Goal: Task Accomplishment & Management: Manage account settings

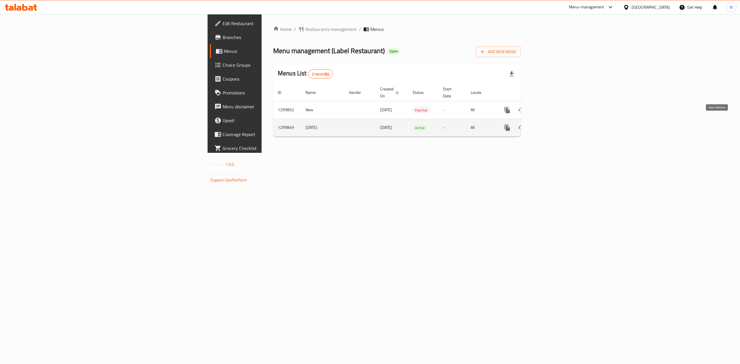
click at [551, 125] on icon "enhanced table" at bounding box center [548, 127] width 5 height 5
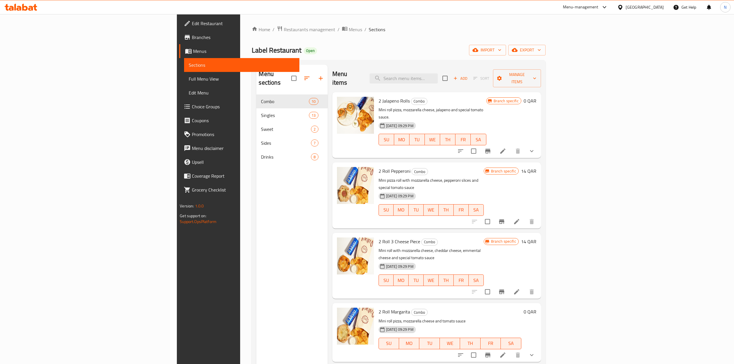
click at [486, 97] on h6 "2 Jalapeno Rolls Combo" at bounding box center [433, 101] width 108 height 8
click at [438, 79] on input "search" at bounding box center [404, 78] width 68 height 10
paste input "Breakfast Box"
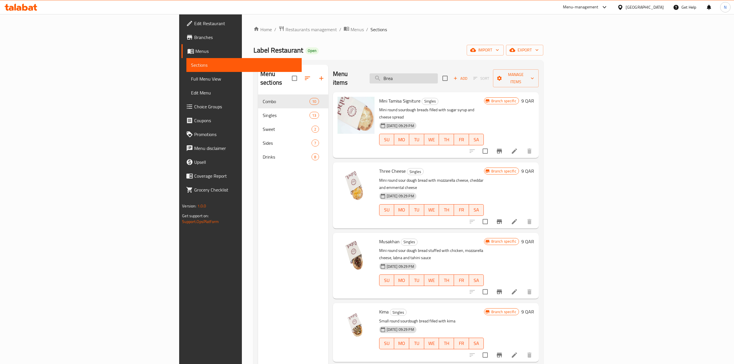
click at [438, 75] on input "Brea" at bounding box center [404, 78] width 68 height 10
paste input "kfast Box"
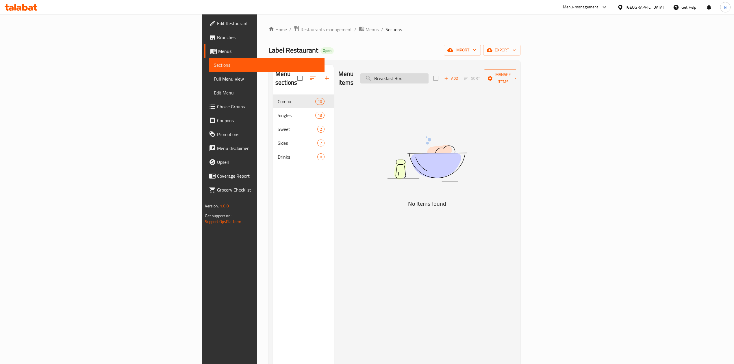
click at [429, 75] on input "Breakfast Box" at bounding box center [394, 78] width 68 height 10
click at [429, 75] on input "Breakfast" at bounding box center [394, 78] width 68 height 10
click at [429, 74] on input "Breakfast" at bounding box center [394, 78] width 68 height 10
click at [429, 77] on input "Breakfast" at bounding box center [394, 78] width 68 height 10
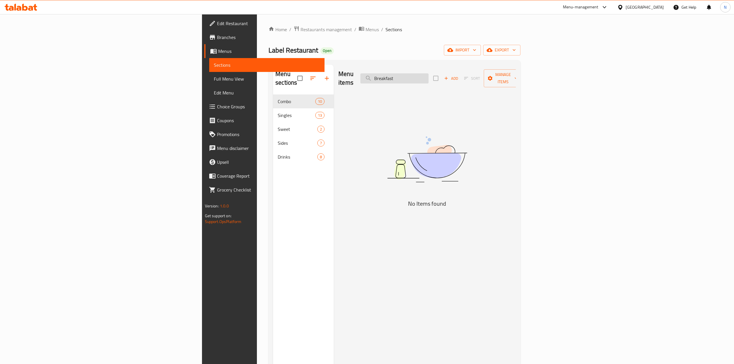
click at [429, 77] on input "Breakfast" at bounding box center [394, 78] width 68 height 10
paste input "Box"
drag, startPoint x: 468, startPoint y: 75, endPoint x: 381, endPoint y: 71, distance: 86.2
click at [381, 71] on div "Menu items Breakfast Box Add Sort Manage items" at bounding box center [426, 78] width 177 height 27
click at [429, 73] on input "Box" at bounding box center [394, 78] width 68 height 10
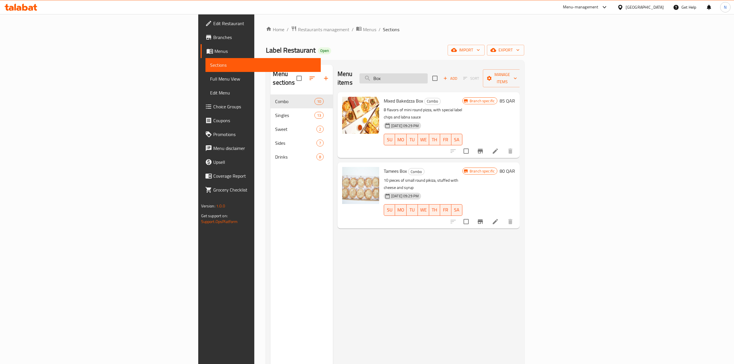
click at [428, 76] on input "Box" at bounding box center [394, 78] width 68 height 10
click at [428, 74] on input "Box" at bounding box center [394, 78] width 68 height 10
paste input "reakfast"
type input "Breakfast"
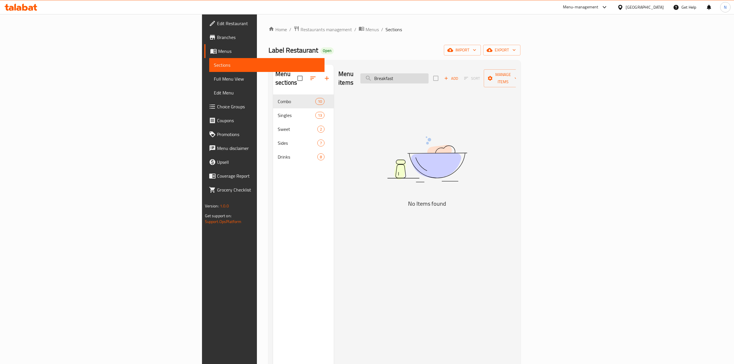
click at [429, 75] on input "Breakfast" at bounding box center [394, 78] width 68 height 10
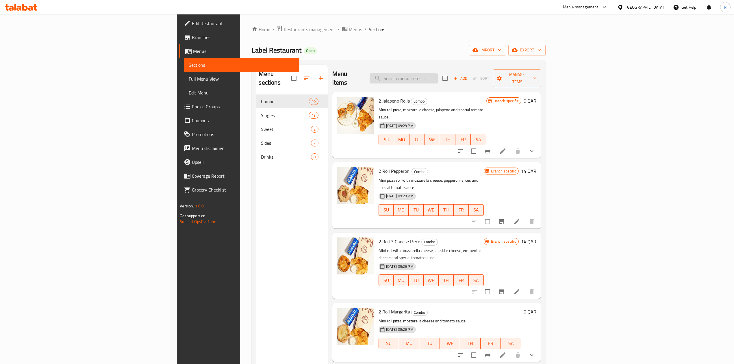
click at [438, 73] on input "search" at bounding box center [404, 78] width 68 height 10
paste input "Zatar"
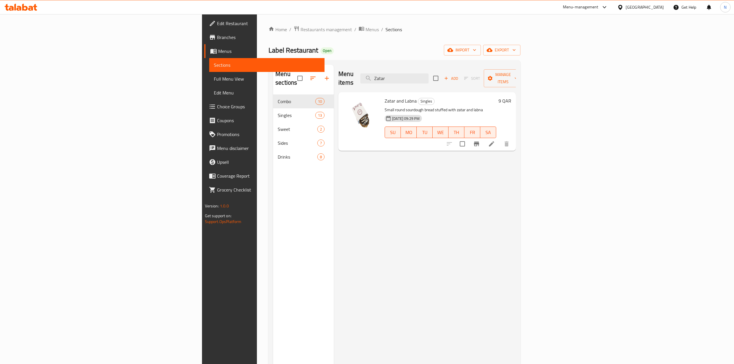
type input "Zatar"
click at [429, 79] on input "Zatar" at bounding box center [394, 78] width 68 height 10
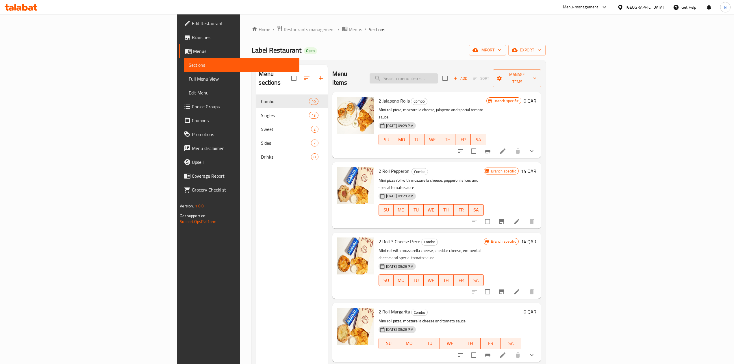
click at [438, 73] on input "search" at bounding box center [404, 78] width 68 height 10
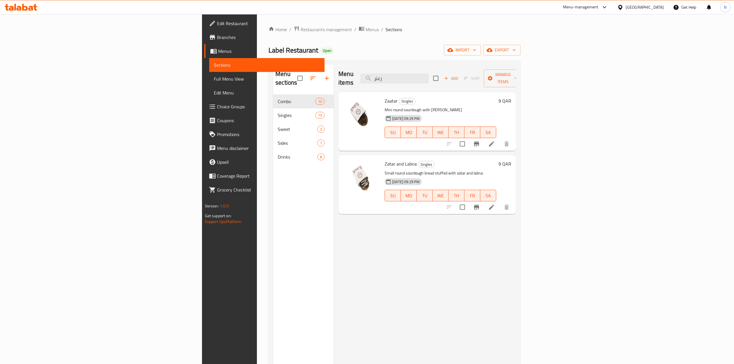
type input "زعتر"
drag, startPoint x: 337, startPoint y: 95, endPoint x: 341, endPoint y: 92, distance: 5.5
click at [385, 97] on span "Zaatar" at bounding box center [391, 101] width 13 height 9
drag, startPoint x: 466, startPoint y: 73, endPoint x: 414, endPoint y: 72, distance: 51.5
click at [414, 72] on div "Menu items زعتر Add Sort Manage items" at bounding box center [426, 78] width 177 height 27
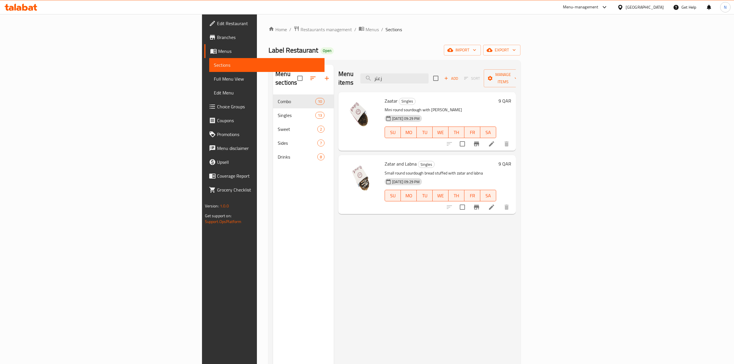
click at [214, 82] on span "Full Menu View" at bounding box center [267, 78] width 106 height 7
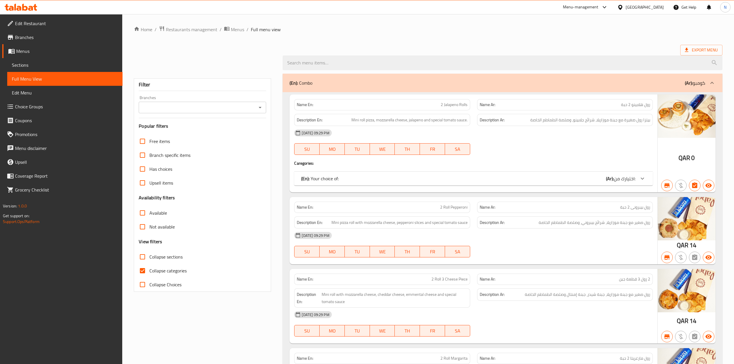
click at [202, 113] on div "Branches" at bounding box center [202, 108] width 127 height 12
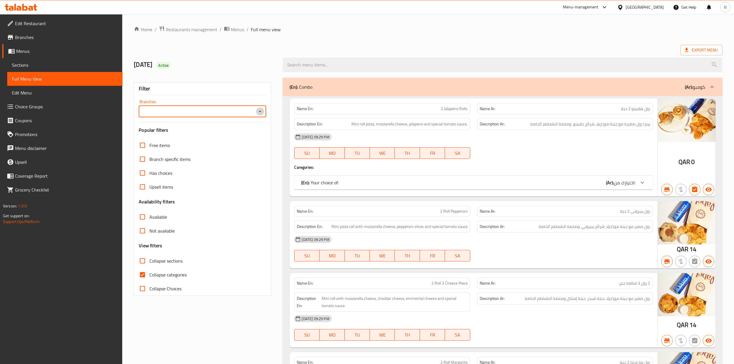
click at [263, 114] on icon "Open" at bounding box center [260, 111] width 7 height 7
click at [220, 138] on li "LABEL RESTAURANT, Baaya" at bounding box center [201, 137] width 127 height 10
type input "LABEL RESTAURANT, Baaya"
click at [53, 38] on span "Branches" at bounding box center [66, 37] width 103 height 7
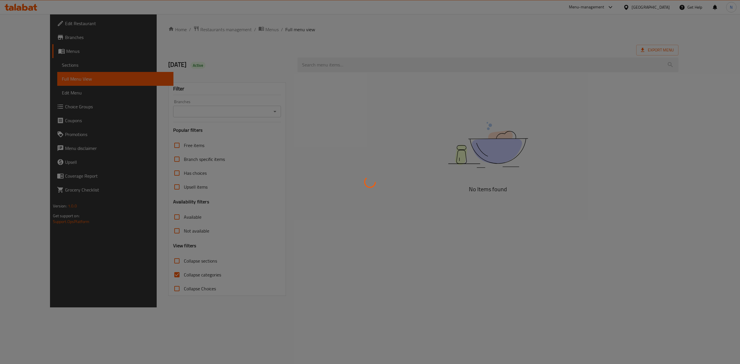
click at [227, 32] on div at bounding box center [370, 182] width 740 height 364
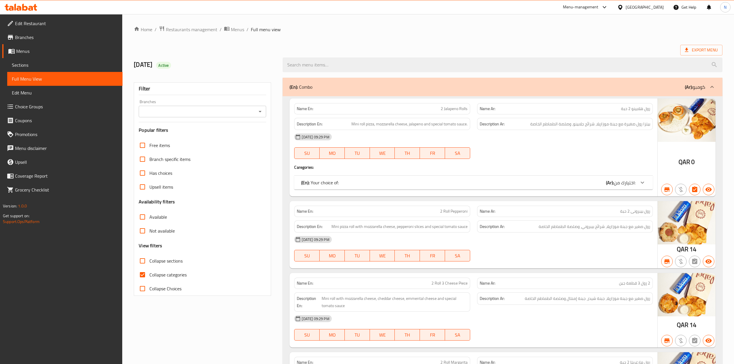
click at [54, 51] on span "Menus" at bounding box center [67, 51] width 102 height 7
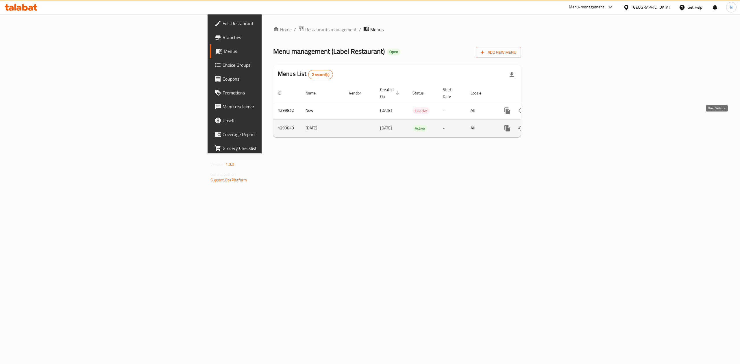
click at [552, 125] on icon "enhanced table" at bounding box center [548, 128] width 7 height 7
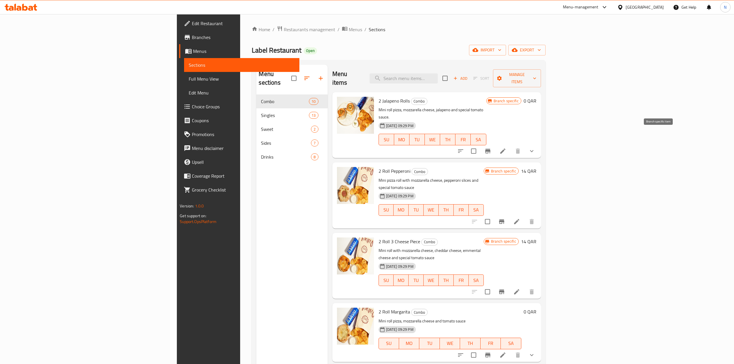
click at [491, 148] on icon "Branch-specific-item" at bounding box center [487, 151] width 7 height 7
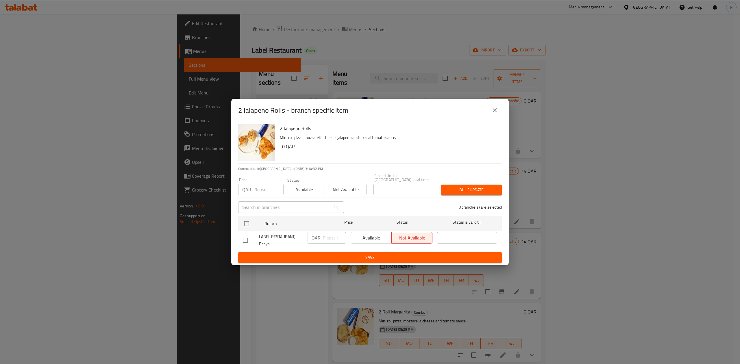
click at [494, 109] on icon "close" at bounding box center [494, 110] width 7 height 7
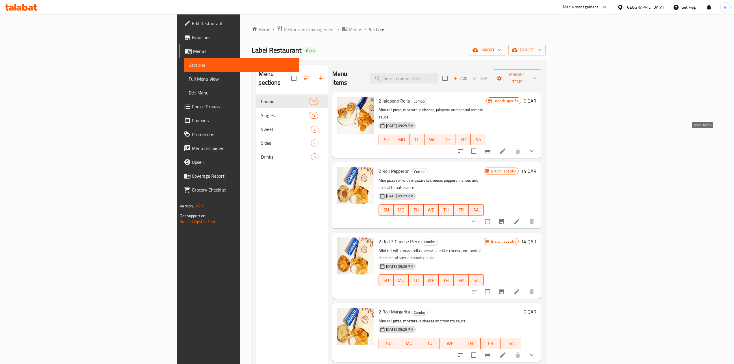
click at [535, 148] on icon "show more" at bounding box center [531, 151] width 7 height 7
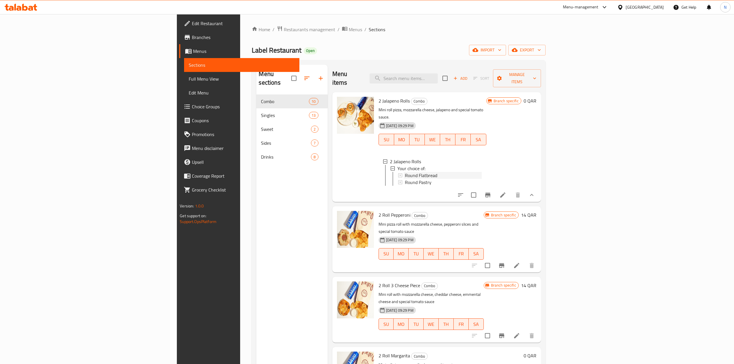
click at [405, 172] on span "Round Flatbread" at bounding box center [421, 175] width 32 height 7
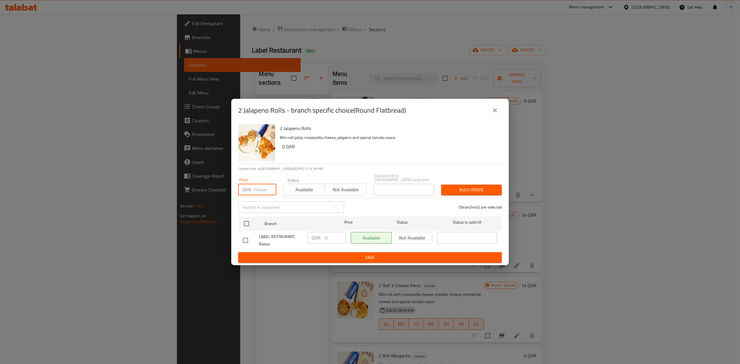
click at [265, 191] on input "number" at bounding box center [264, 190] width 23 height 12
type input "25"
click at [245, 236] on input "checkbox" at bounding box center [245, 240] width 12 height 12
checkbox input "true"
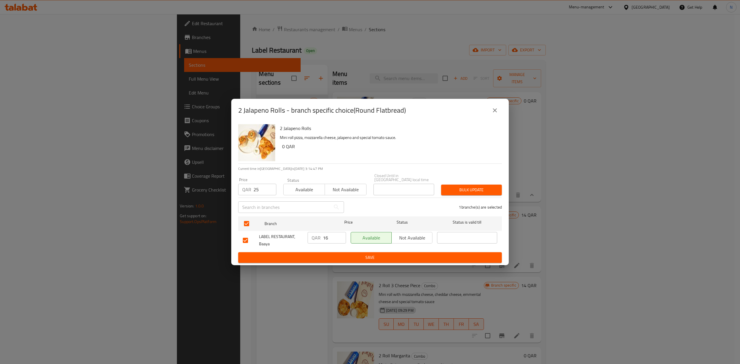
click at [497, 110] on icon "close" at bounding box center [494, 110] width 7 height 7
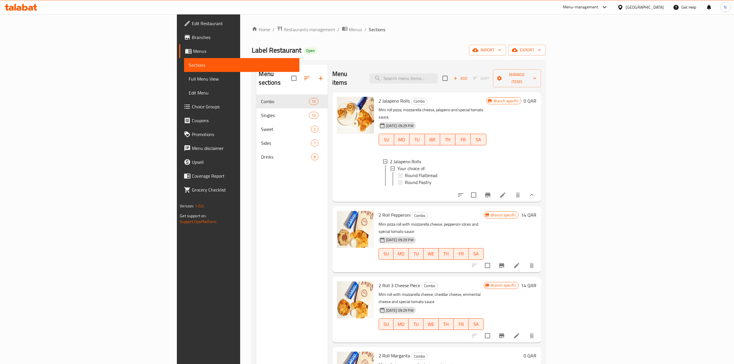
click at [405, 172] on span "Round Flatbread" at bounding box center [421, 175] width 32 height 7
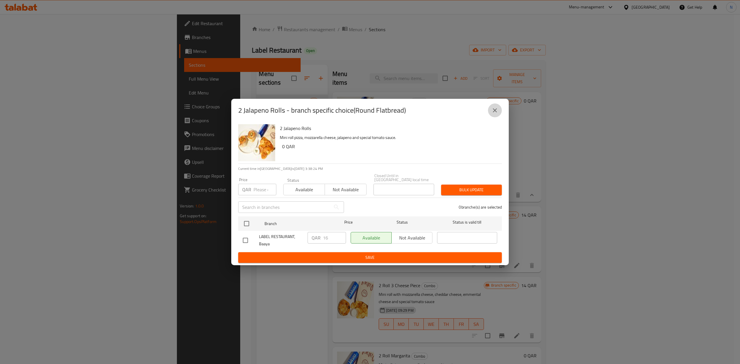
click at [494, 117] on button "close" at bounding box center [495, 110] width 14 height 14
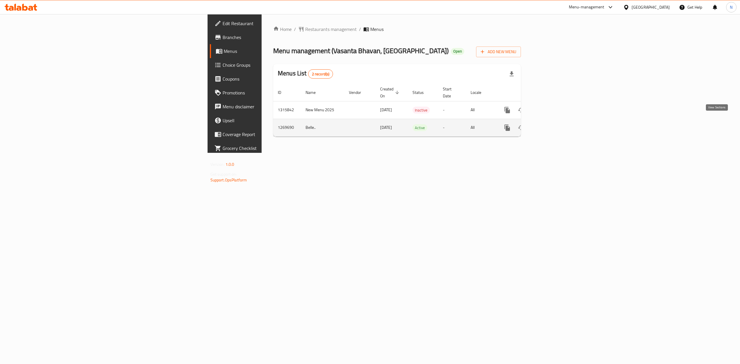
click at [552, 124] on icon "enhanced table" at bounding box center [548, 127] width 7 height 7
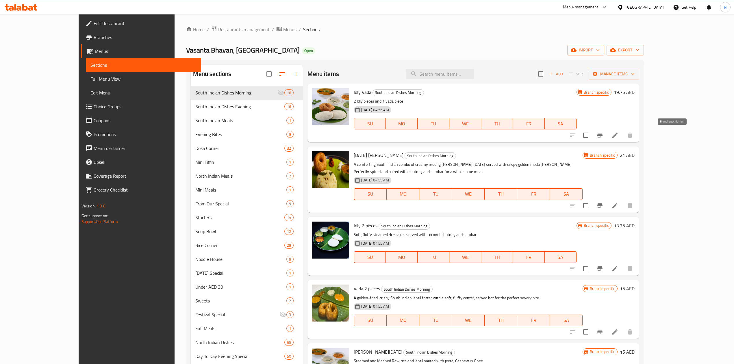
click at [607, 133] on button "Branch-specific-item" at bounding box center [600, 135] width 14 height 14
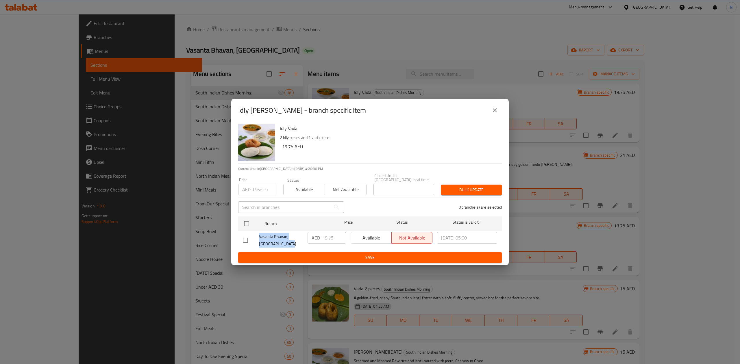
drag, startPoint x: 281, startPoint y: 245, endPoint x: 253, endPoint y: 237, distance: 28.9
click at [253, 237] on div "Vasanta Bhavan, Dubai Motor City" at bounding box center [272, 240] width 65 height 21
click at [247, 241] on input "checkbox" at bounding box center [245, 240] width 12 height 12
checkbox input "true"
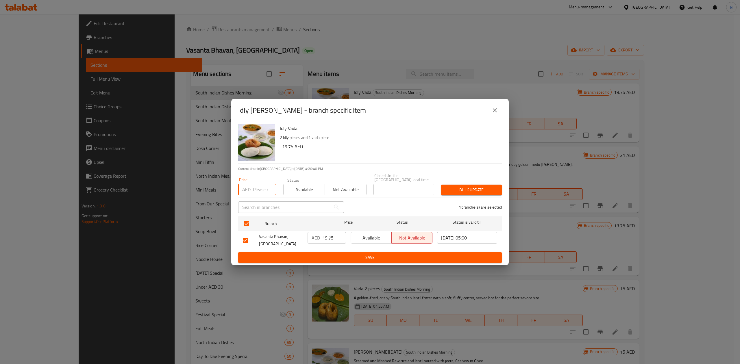
click at [263, 194] on input "number" at bounding box center [264, 190] width 23 height 12
type input "80"
click at [499, 109] on button "close" at bounding box center [495, 110] width 14 height 14
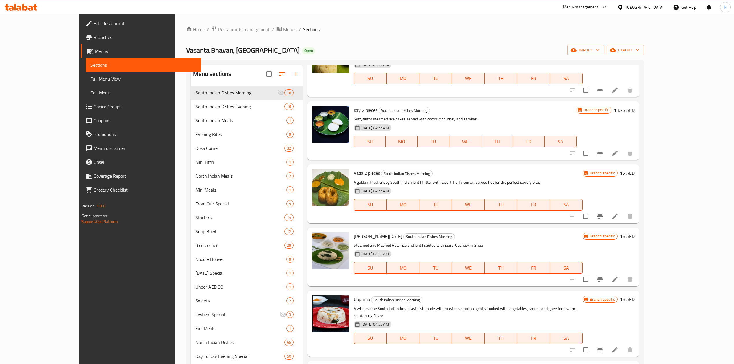
click at [619, 8] on icon at bounding box center [620, 7] width 6 height 6
click at [585, 62] on div "Egypt" at bounding box center [601, 59] width 38 height 6
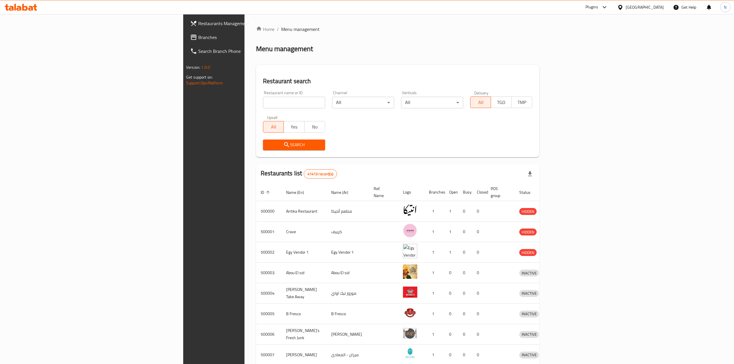
click at [198, 37] on span "Branches" at bounding box center [249, 37] width 103 height 7
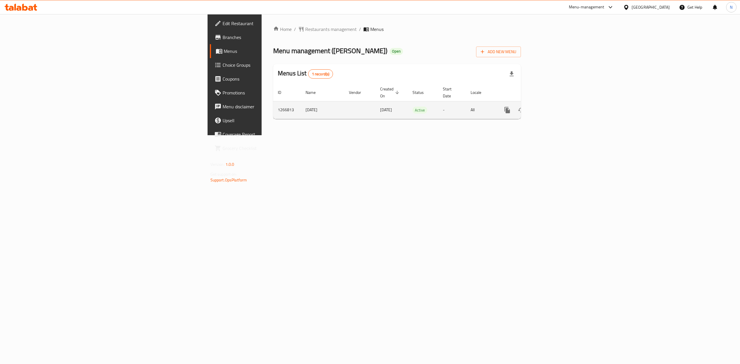
click at [552, 107] on icon "enhanced table" at bounding box center [548, 110] width 7 height 7
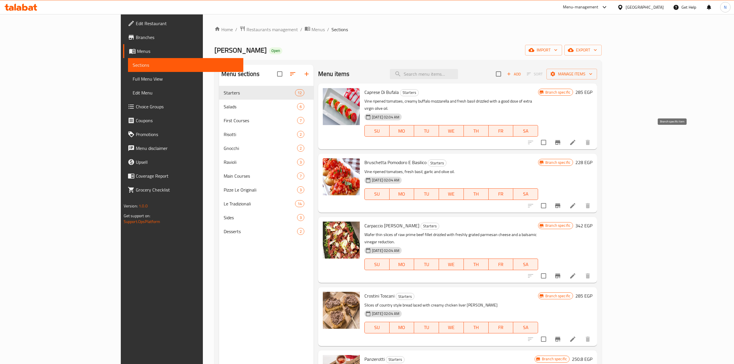
click at [560, 140] on icon "Branch-specific-item" at bounding box center [557, 142] width 5 height 5
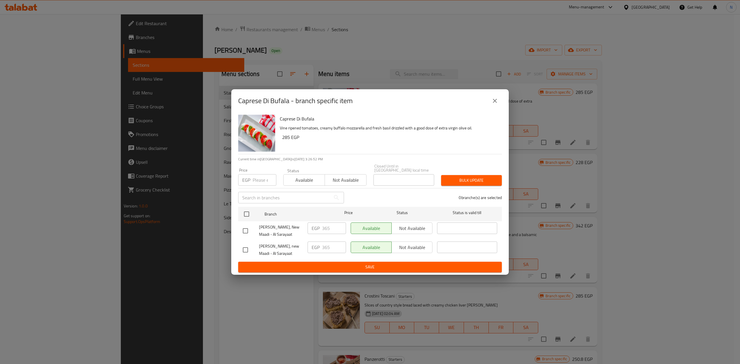
click at [243, 231] on input "checkbox" at bounding box center [245, 231] width 12 height 12
click at [250, 229] on input "checkbox" at bounding box center [245, 231] width 12 height 12
checkbox input "false"
drag, startPoint x: 280, startPoint y: 244, endPoint x: 287, endPoint y: 246, distance: 6.9
click at [287, 246] on span "Bella Figura, new Maadi - Al Sarayaat" at bounding box center [281, 250] width 44 height 14
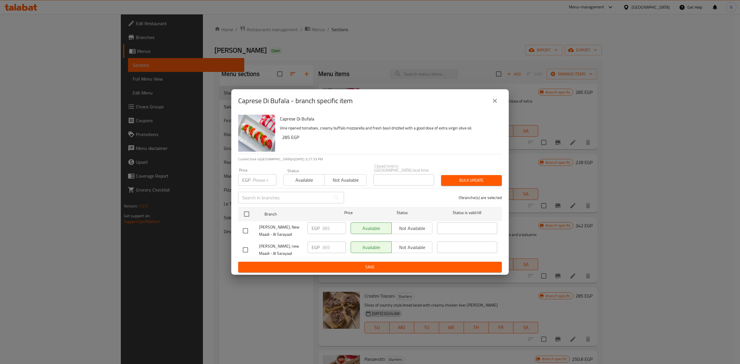
click at [277, 245] on span "Bella Figura, new Maadi - Al Sarayaat" at bounding box center [281, 250] width 44 height 14
click at [282, 246] on span "Bella Figura, new Maadi - Al Sarayaat" at bounding box center [281, 250] width 44 height 14
click at [501, 99] on button "close" at bounding box center [495, 101] width 14 height 14
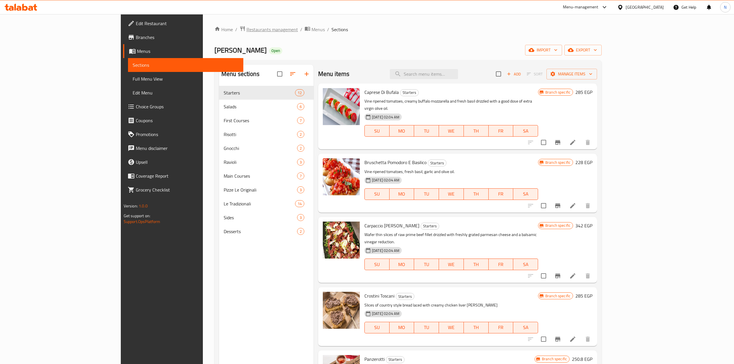
click at [247, 29] on span "Restaurants management" at bounding box center [272, 29] width 51 height 7
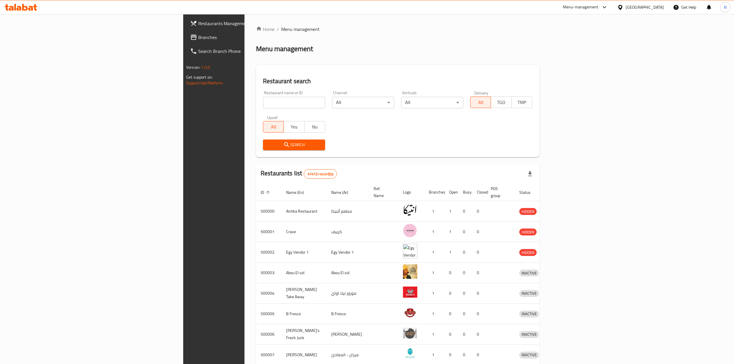
click at [198, 35] on span "Branches" at bounding box center [249, 37] width 103 height 7
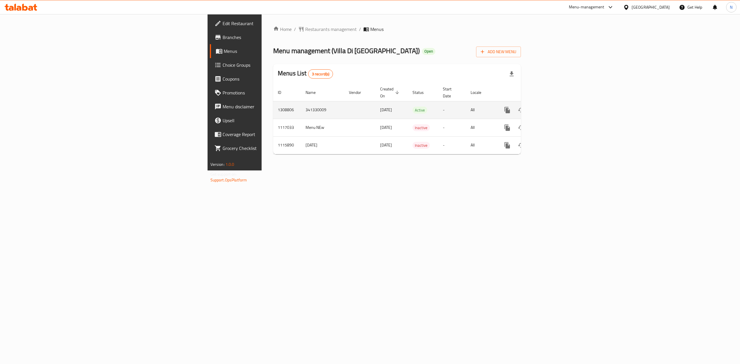
click at [551, 108] on icon "enhanced table" at bounding box center [548, 110] width 5 height 5
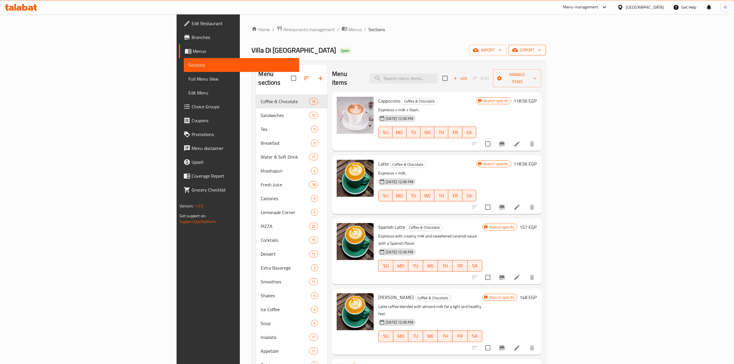
click at [541, 52] on span "export" at bounding box center [527, 50] width 28 height 7
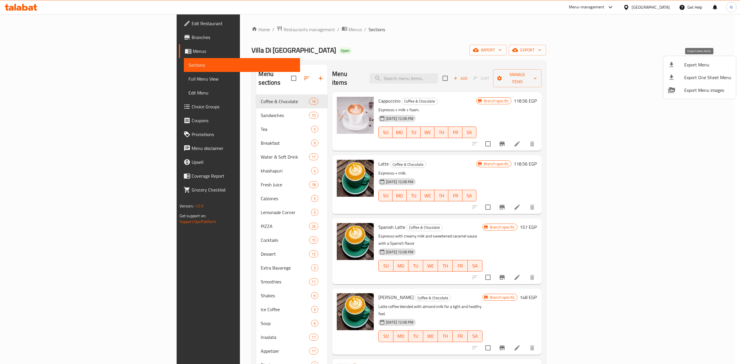
click at [684, 70] on li "Export Menu" at bounding box center [699, 64] width 73 height 13
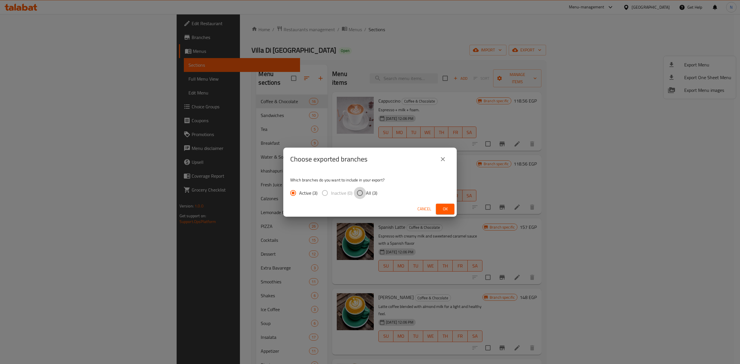
click at [361, 191] on input "All (3)" at bounding box center [360, 193] width 12 height 12
radio input "true"
click at [442, 205] on span "Ok" at bounding box center [444, 208] width 9 height 7
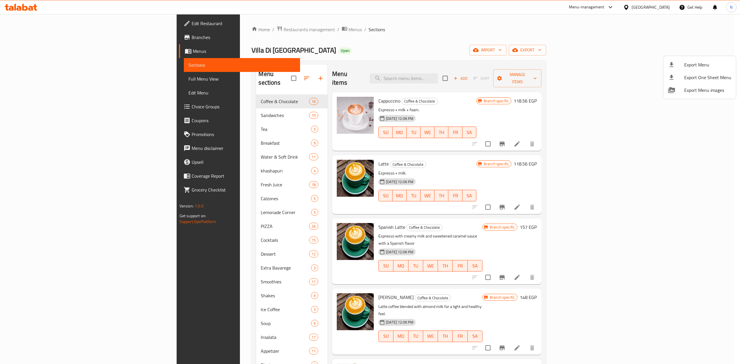
click at [674, 136] on div at bounding box center [370, 182] width 740 height 364
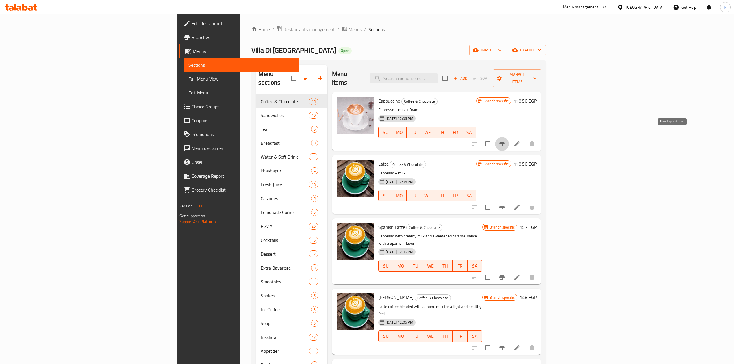
click at [509, 137] on button "Branch-specific-item" at bounding box center [502, 144] width 14 height 14
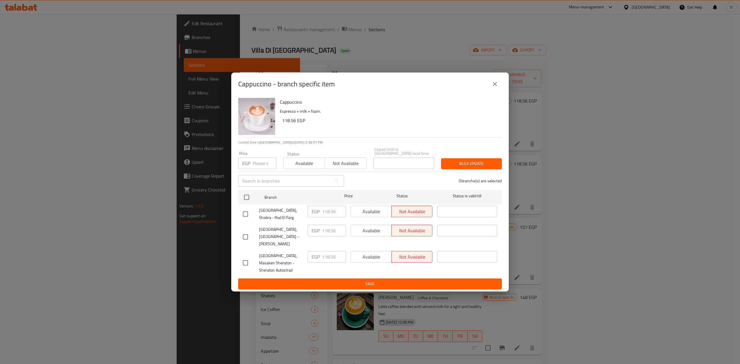
click at [287, 235] on span "Villa Di Napoli, Nasr City - Ahmed Fakhry" at bounding box center [281, 237] width 44 height 22
copy span "Villa Di Napoli, Nasr City - Ahmed Fakhry"
click at [500, 89] on button "close" at bounding box center [495, 84] width 14 height 14
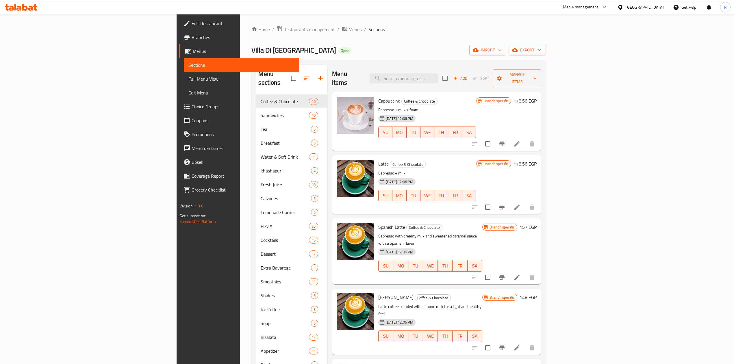
click at [623, 5] on icon at bounding box center [620, 7] width 6 height 6
click at [600, 110] on div "[GEOGRAPHIC_DATA]" at bounding box center [620, 111] width 87 height 13
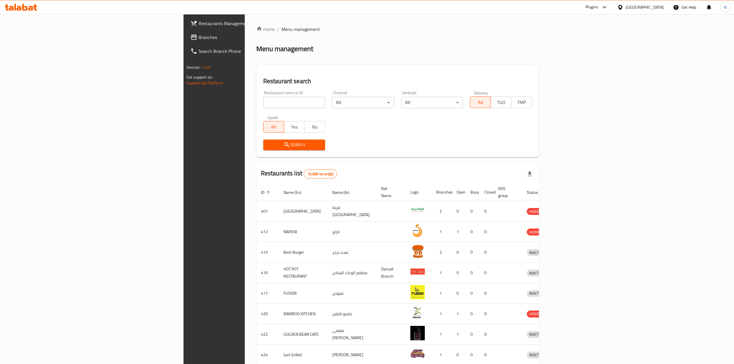
click at [199, 36] on span "Branches" at bounding box center [250, 37] width 103 height 7
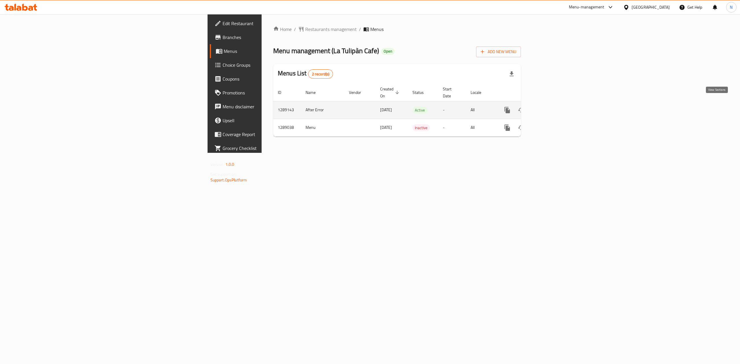
click at [552, 107] on icon "enhanced table" at bounding box center [548, 110] width 7 height 7
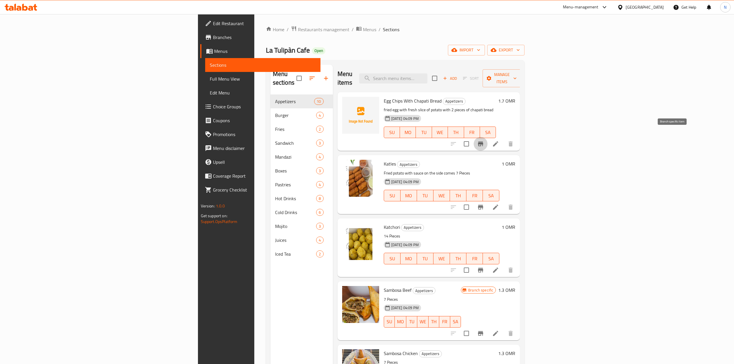
click at [488, 137] on button "Branch-specific-item" at bounding box center [481, 144] width 14 height 14
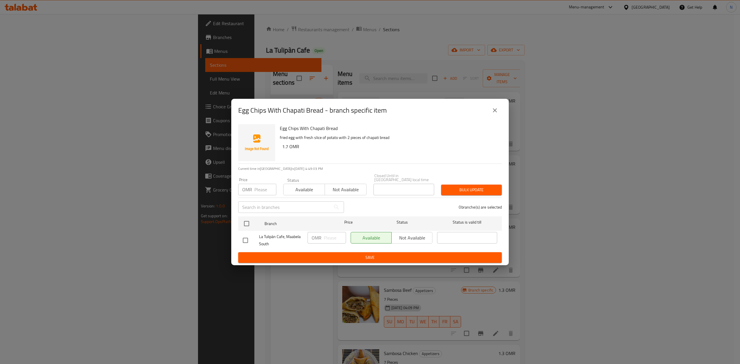
click at [243, 238] on input "checkbox" at bounding box center [245, 240] width 12 height 12
checkbox input "true"
click at [491, 114] on icon "close" at bounding box center [494, 110] width 7 height 7
